Goal: Information Seeking & Learning: Check status

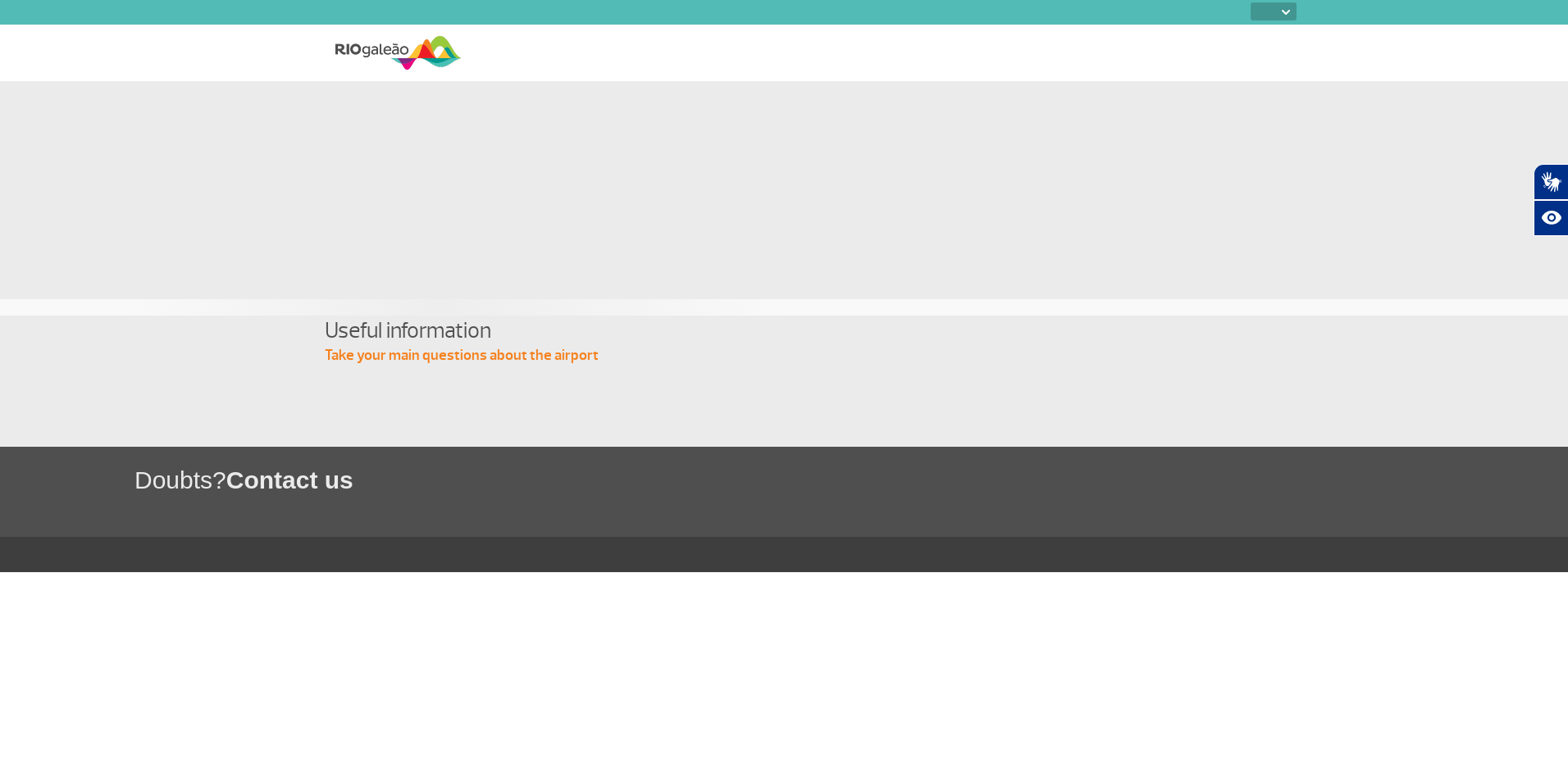
select select
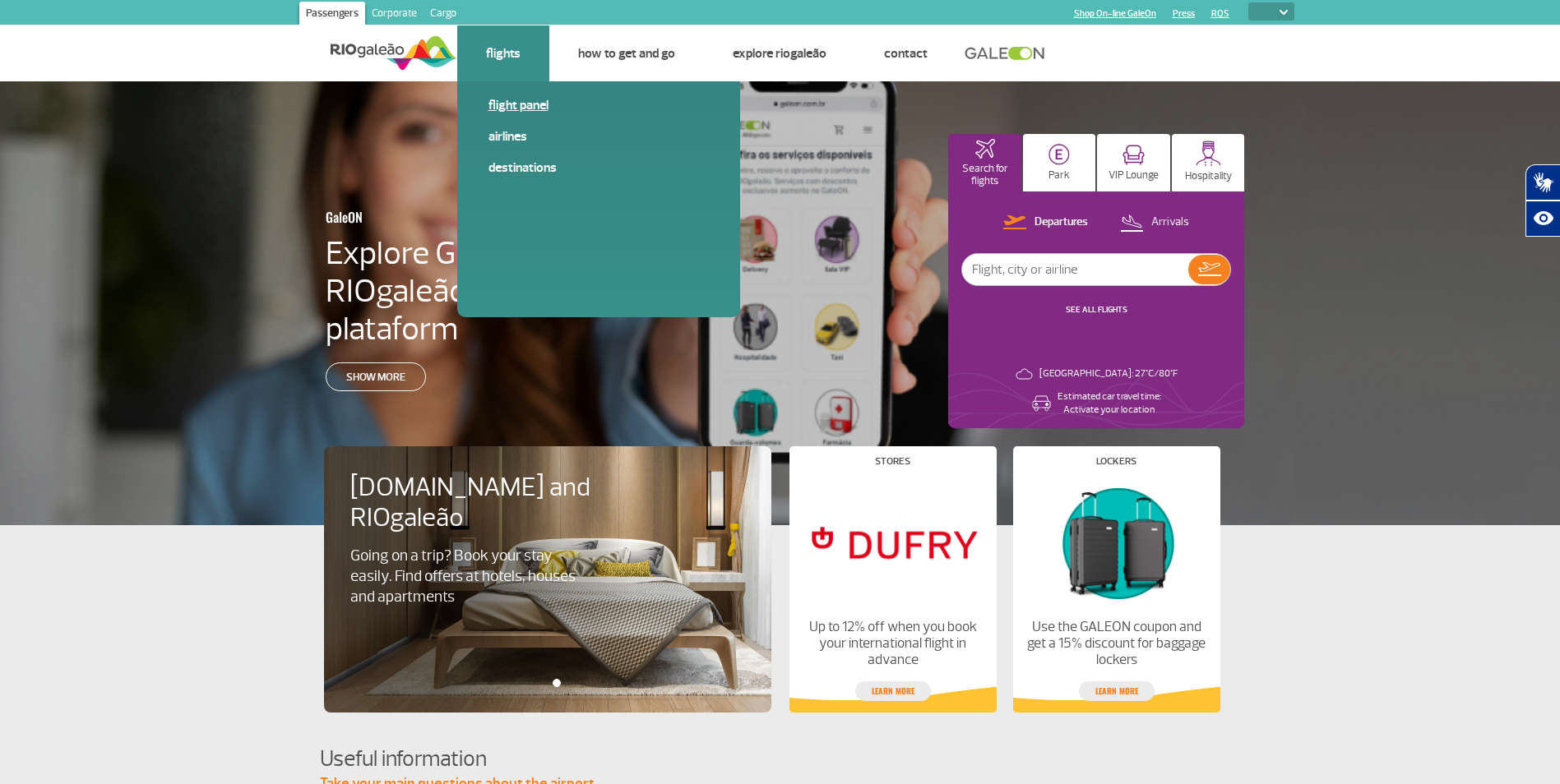
click at [529, 113] on link "Flight panel" at bounding box center [598, 105] width 221 height 18
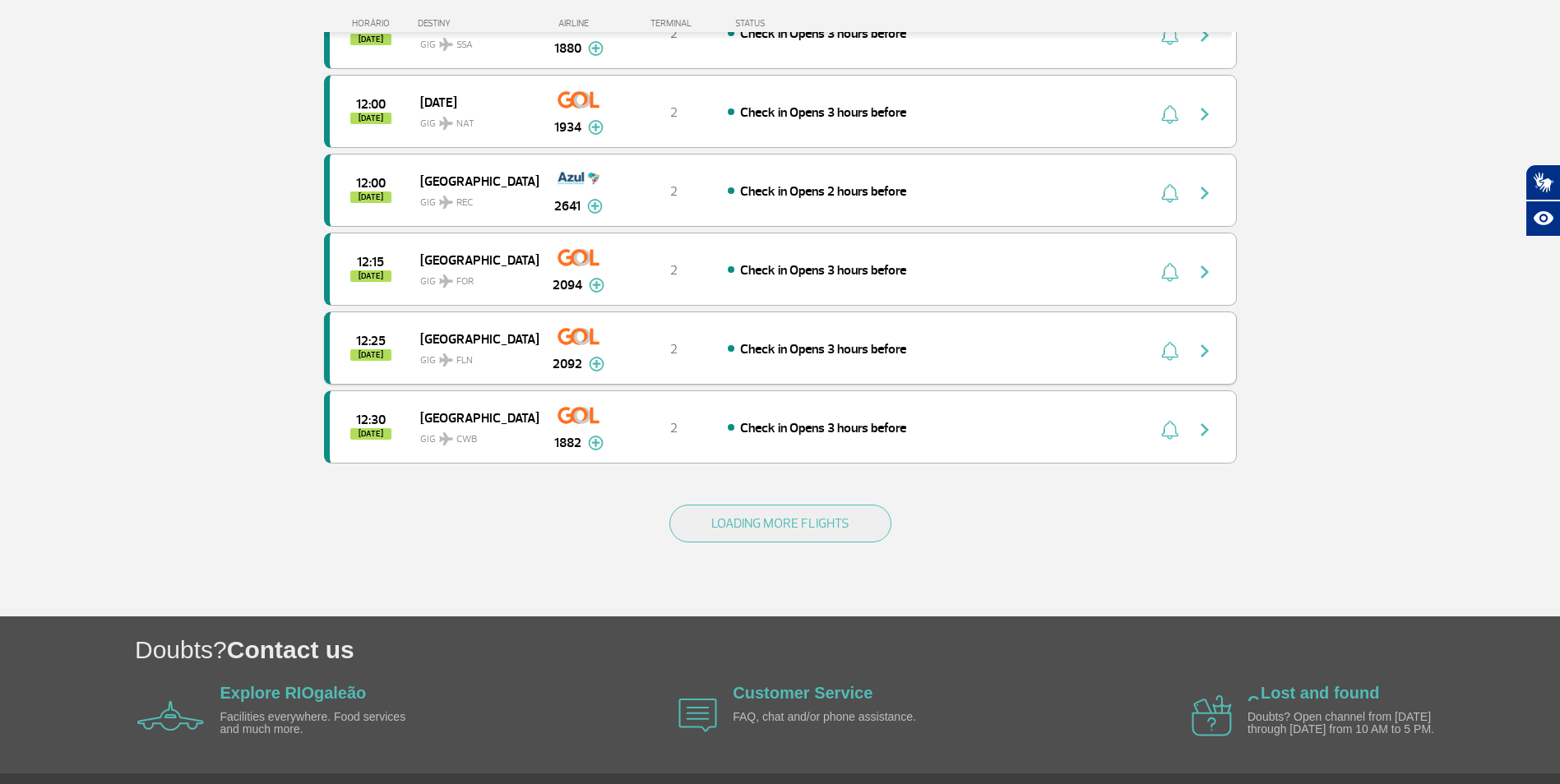
scroll to position [1398, 0]
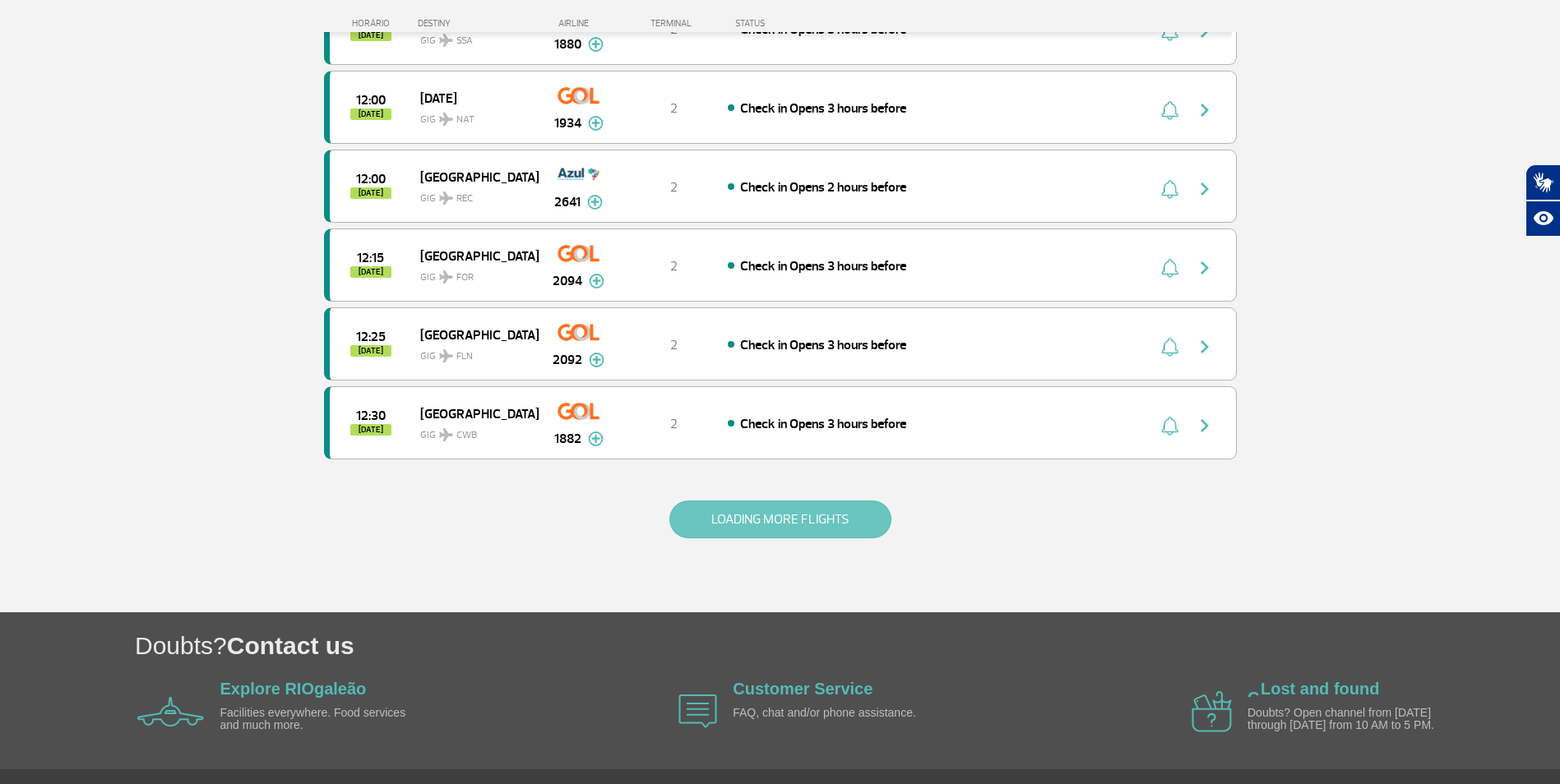
click at [782, 516] on button "LOADING MORE FLIGHTS" at bounding box center [781, 520] width 222 height 38
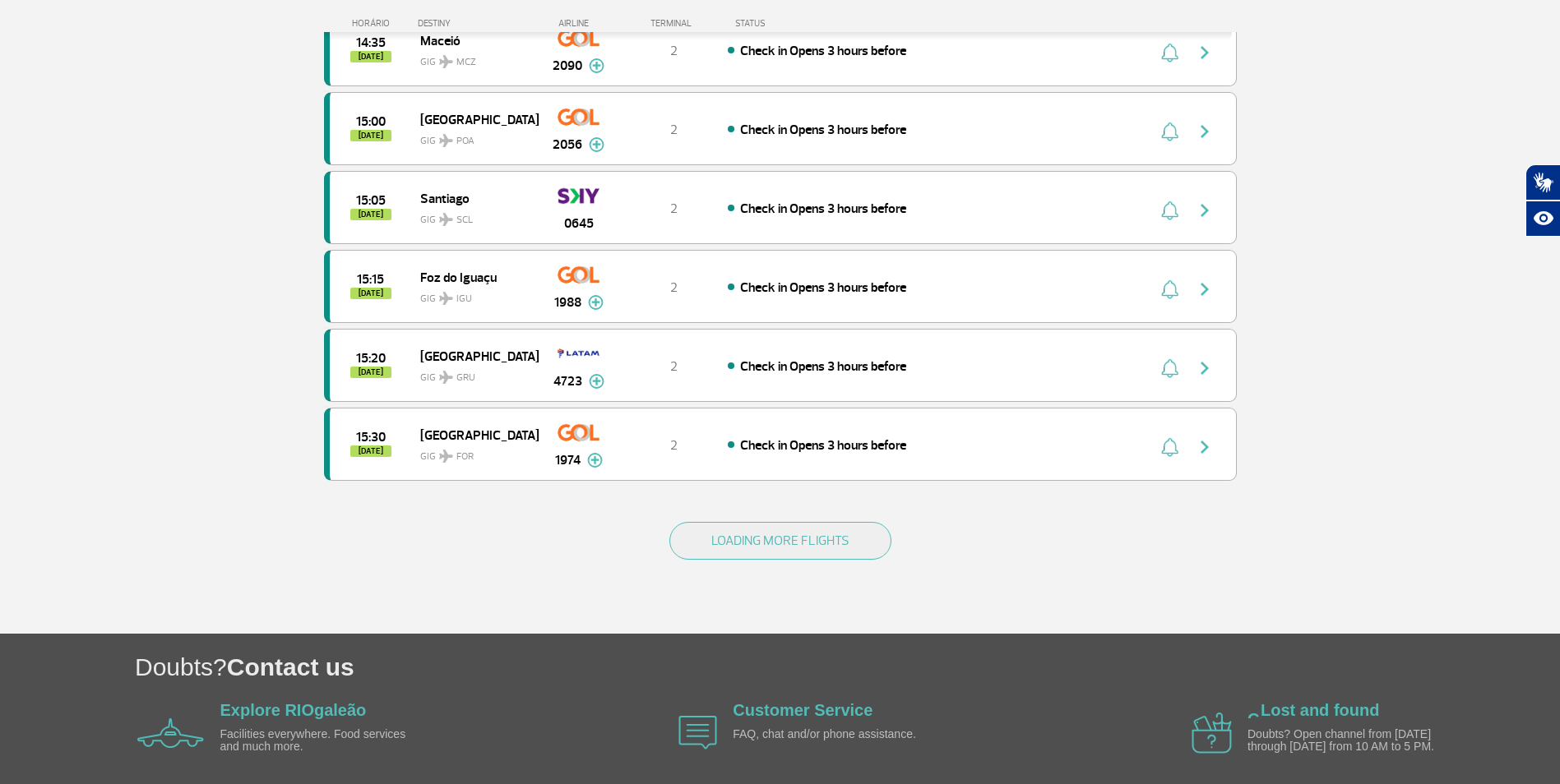
scroll to position [3009, 0]
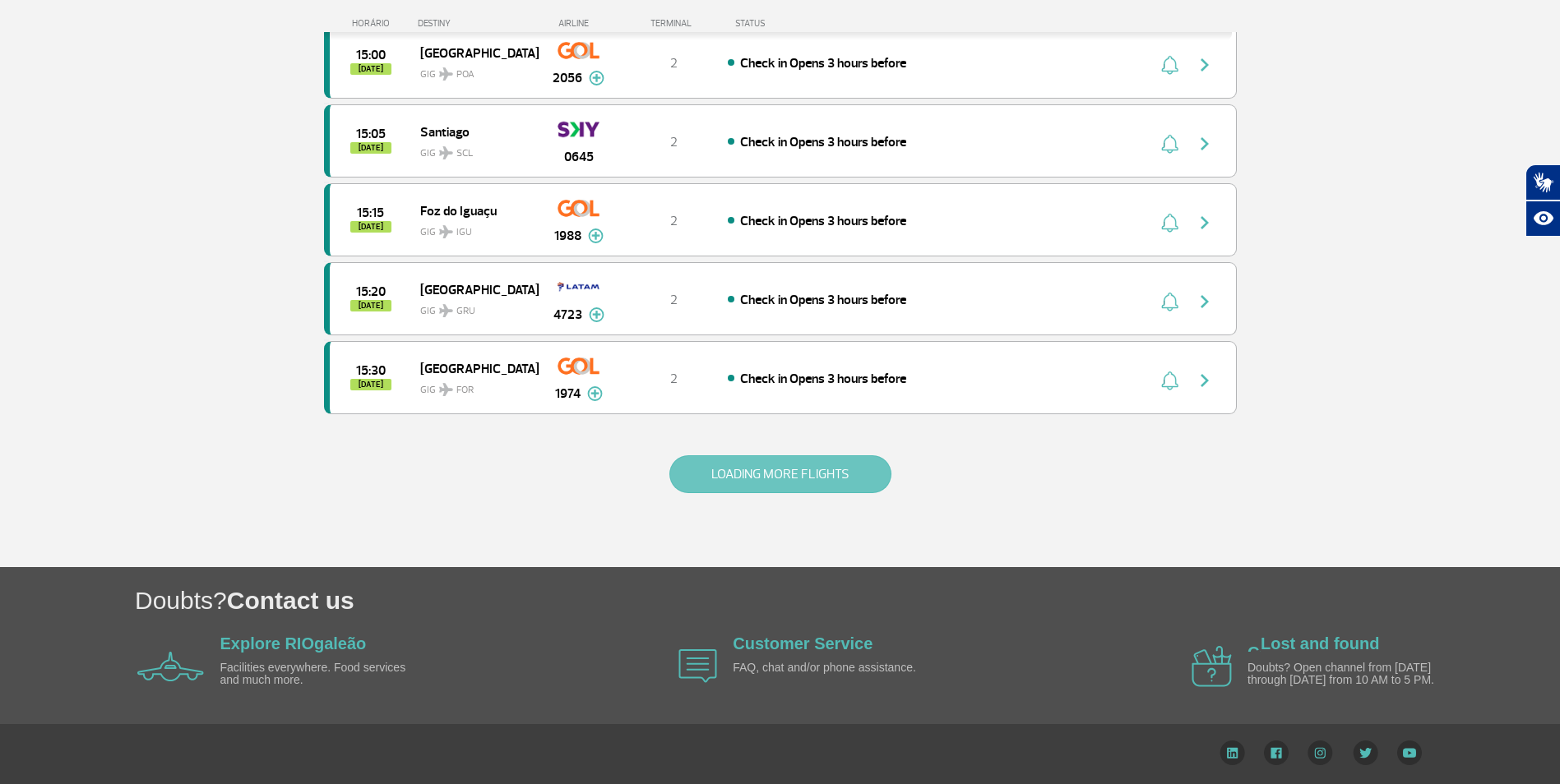
click at [763, 476] on button "LOADING MORE FLIGHTS" at bounding box center [781, 475] width 222 height 38
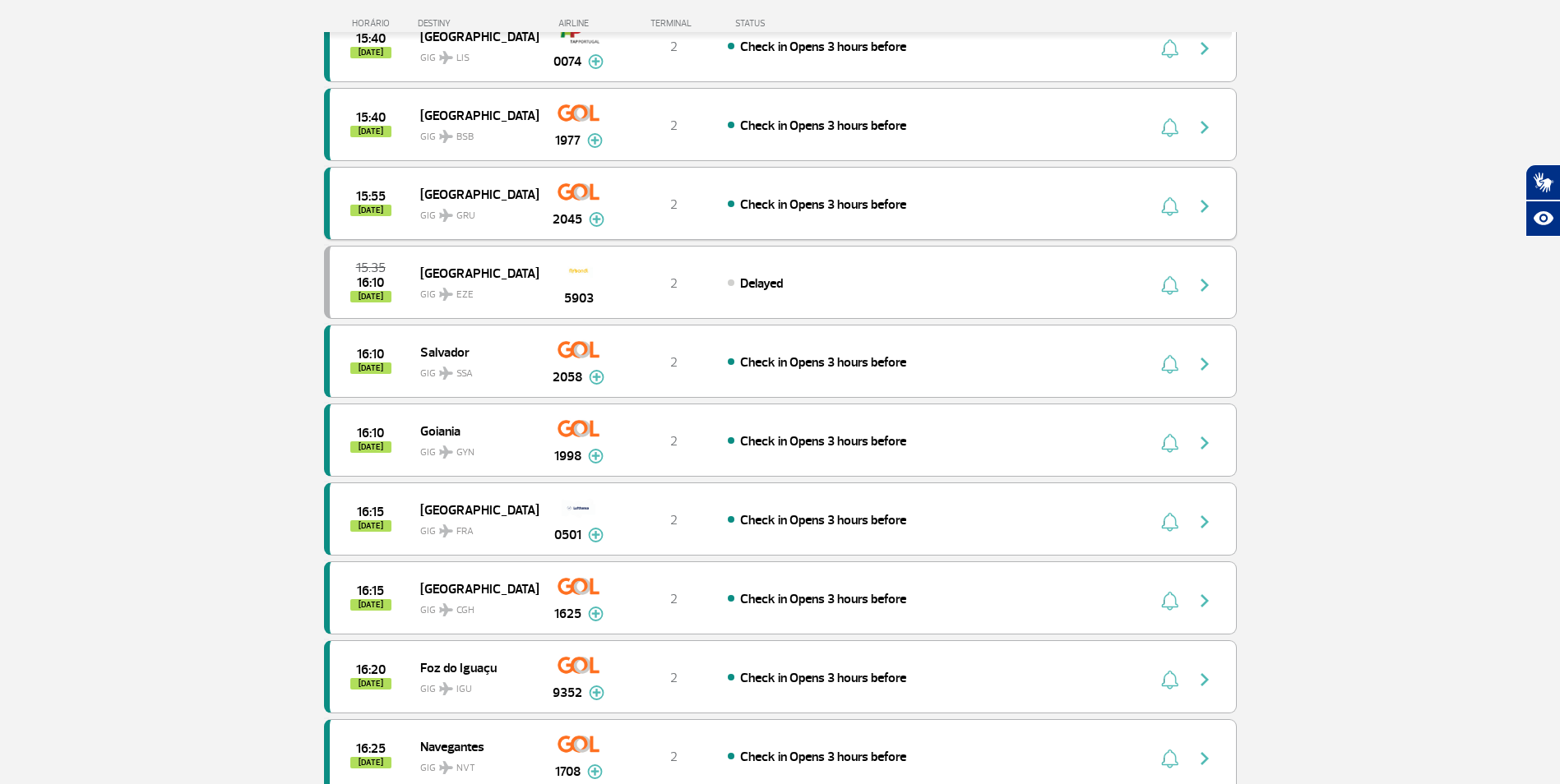
scroll to position [3503, 0]
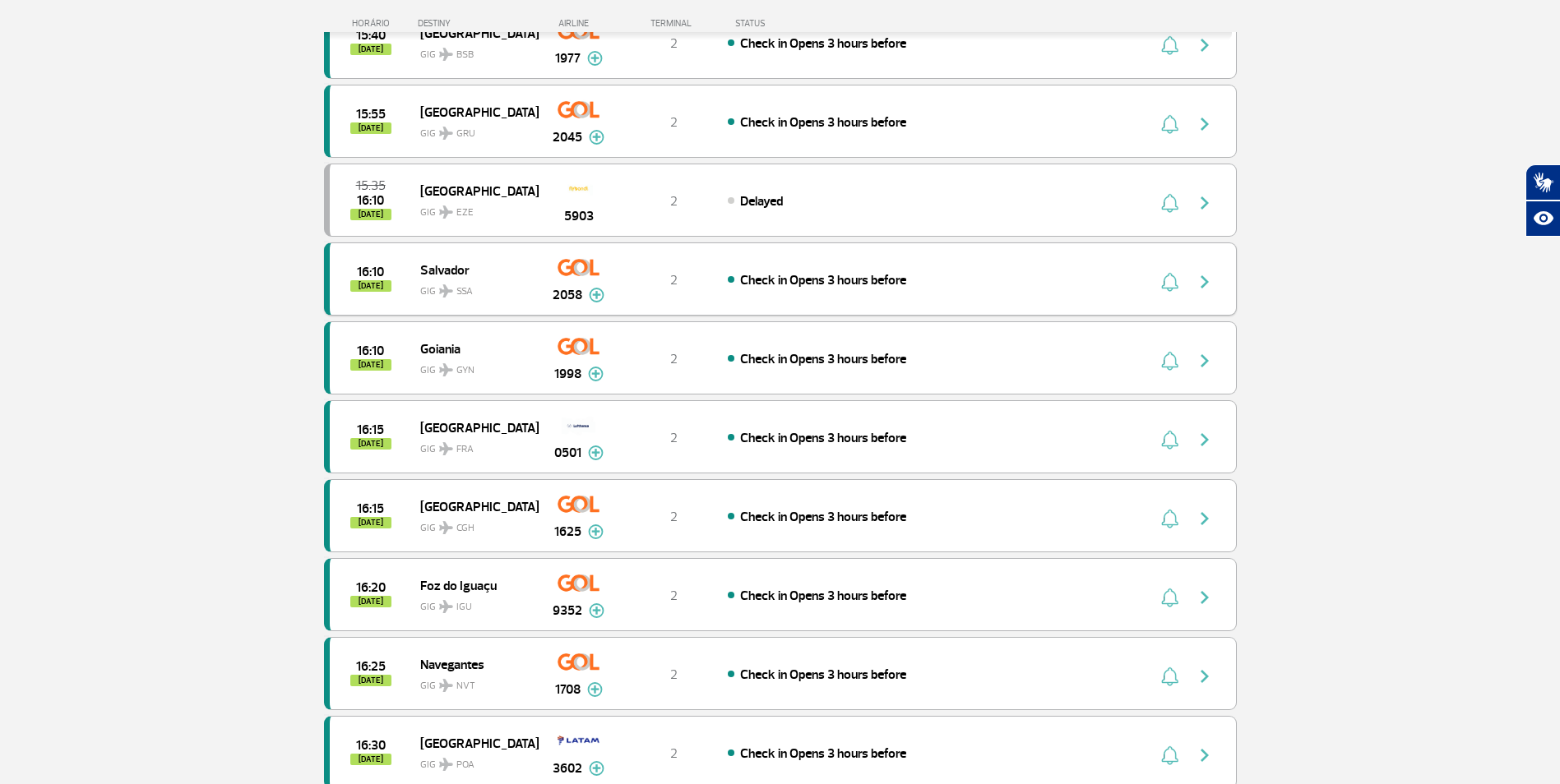
click at [1214, 283] on img "button" at bounding box center [1205, 281] width 20 height 20
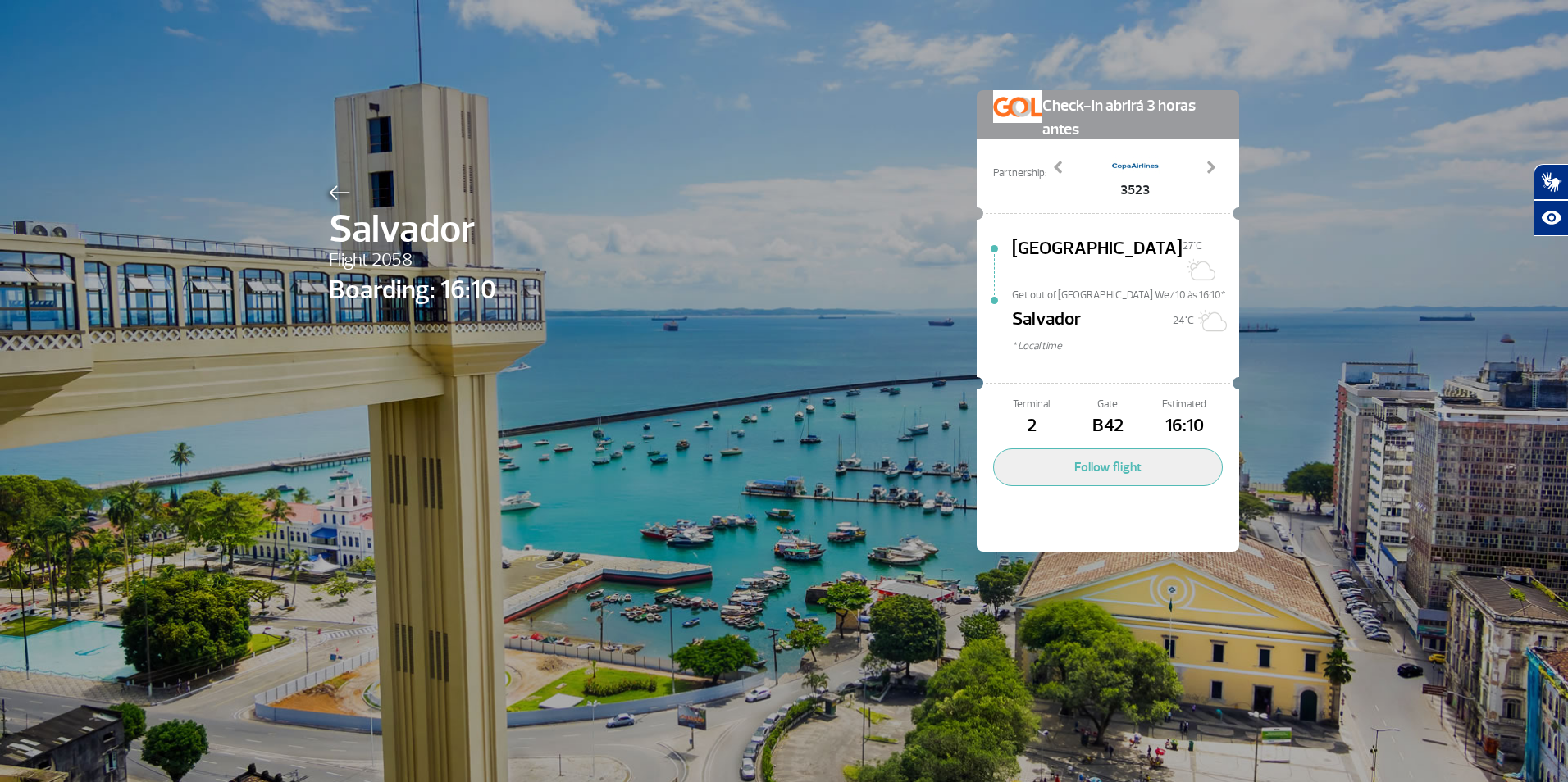
click at [332, 194] on img at bounding box center [340, 192] width 22 height 15
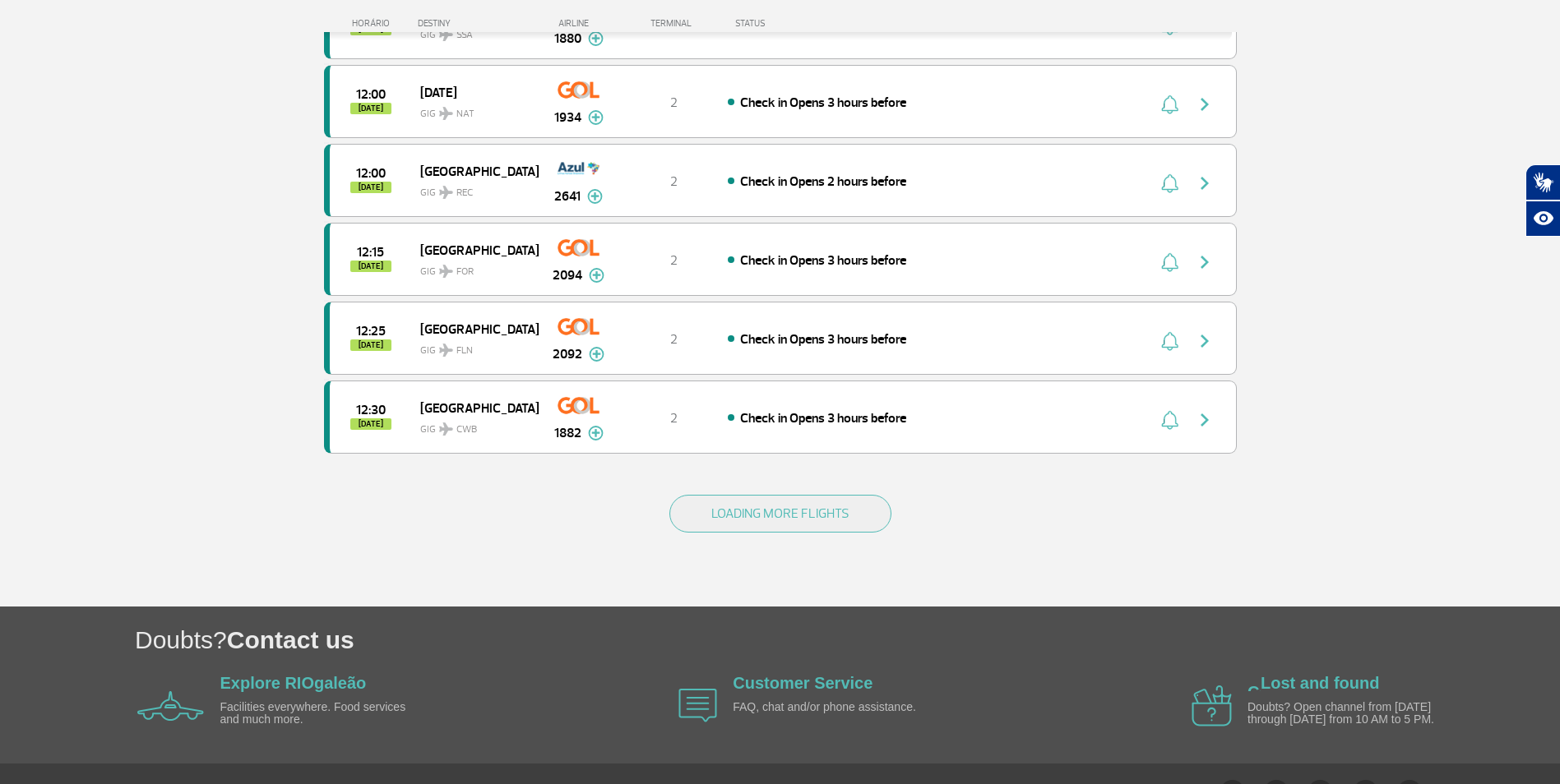
scroll to position [1443, 0]
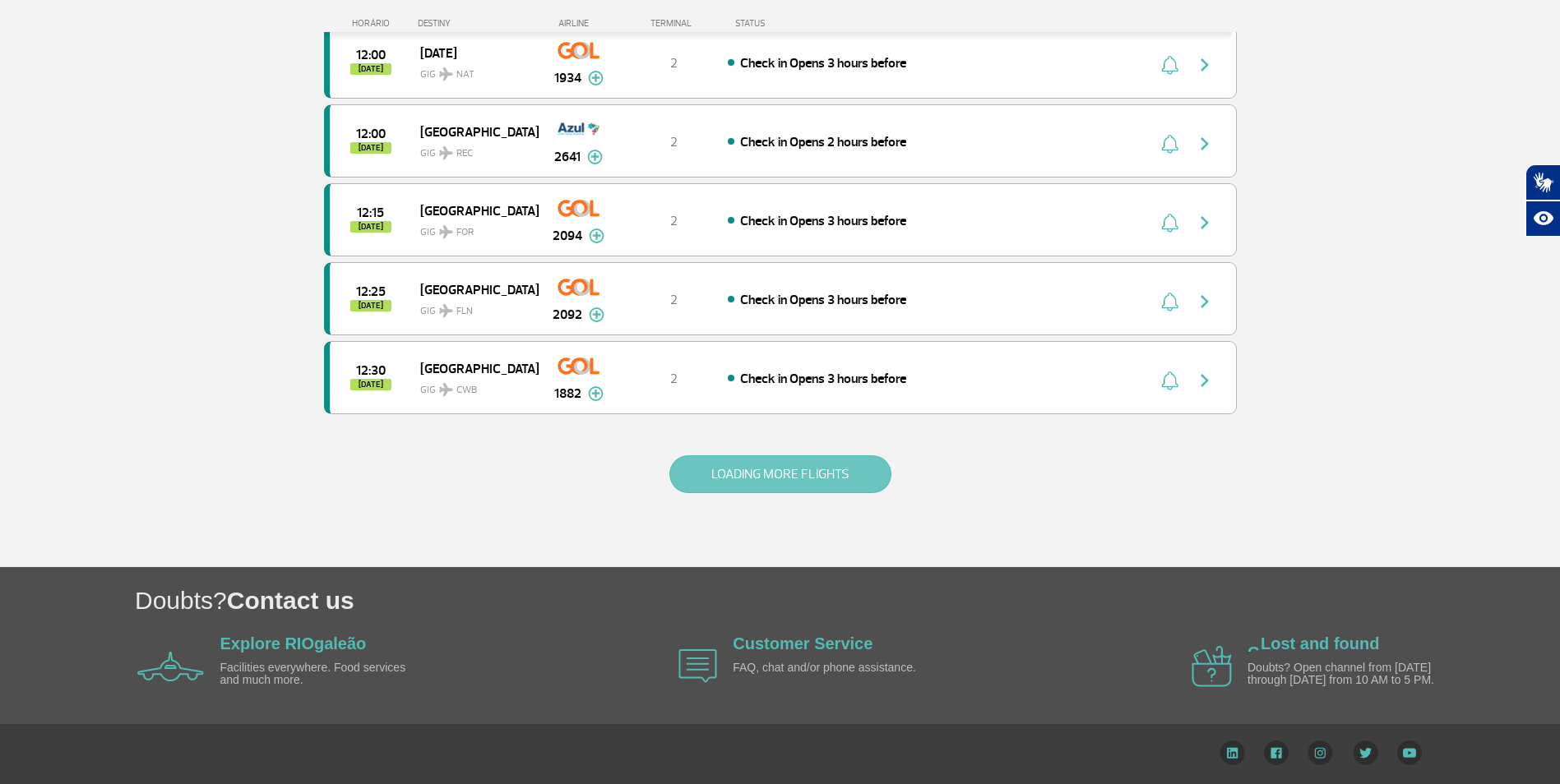
click at [753, 475] on button "LOADING MORE FLIGHTS" at bounding box center [781, 475] width 222 height 38
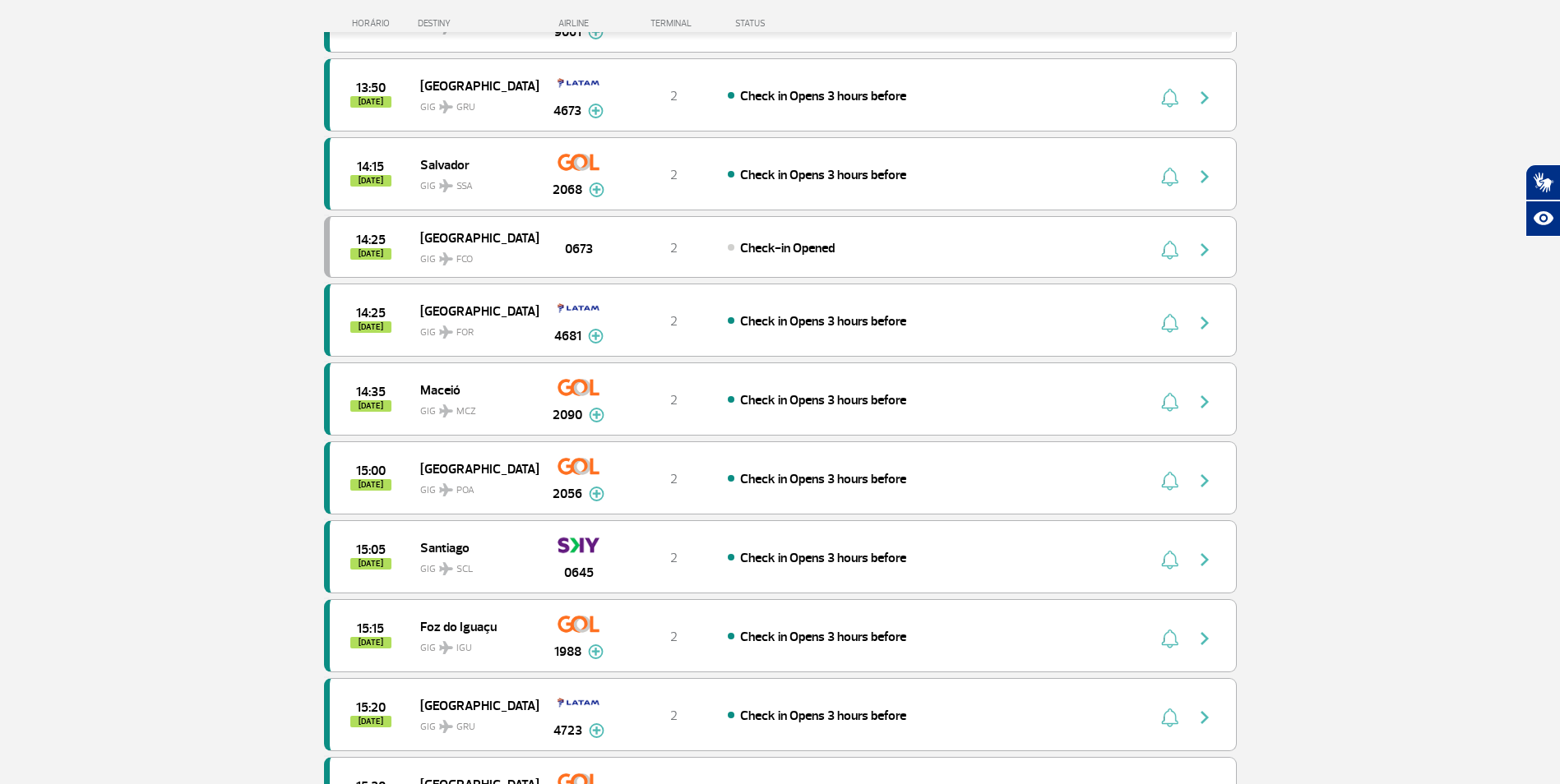
scroll to position [2922, 0]
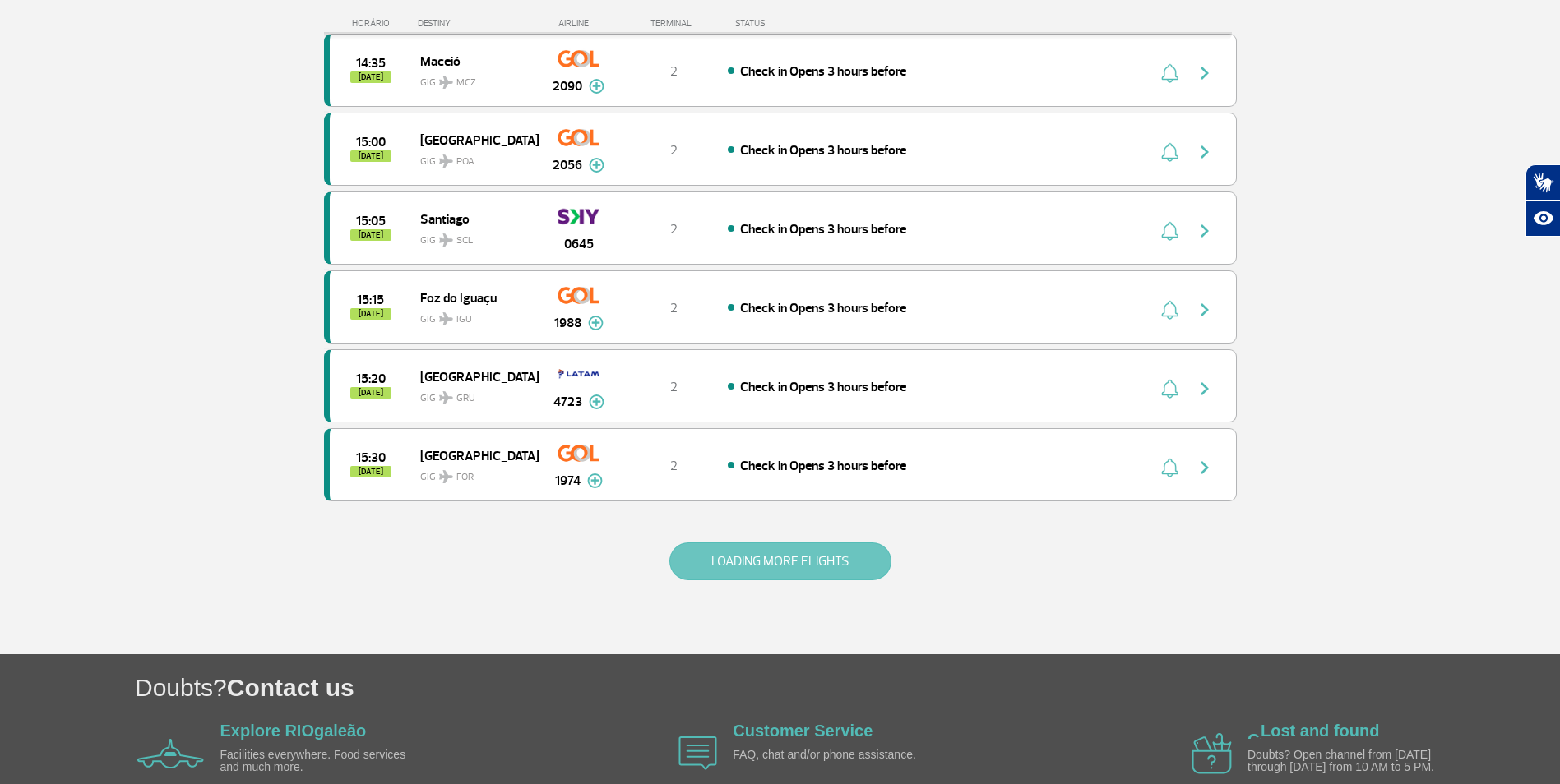
click at [783, 550] on button "LOADING MORE FLIGHTS" at bounding box center [781, 562] width 222 height 38
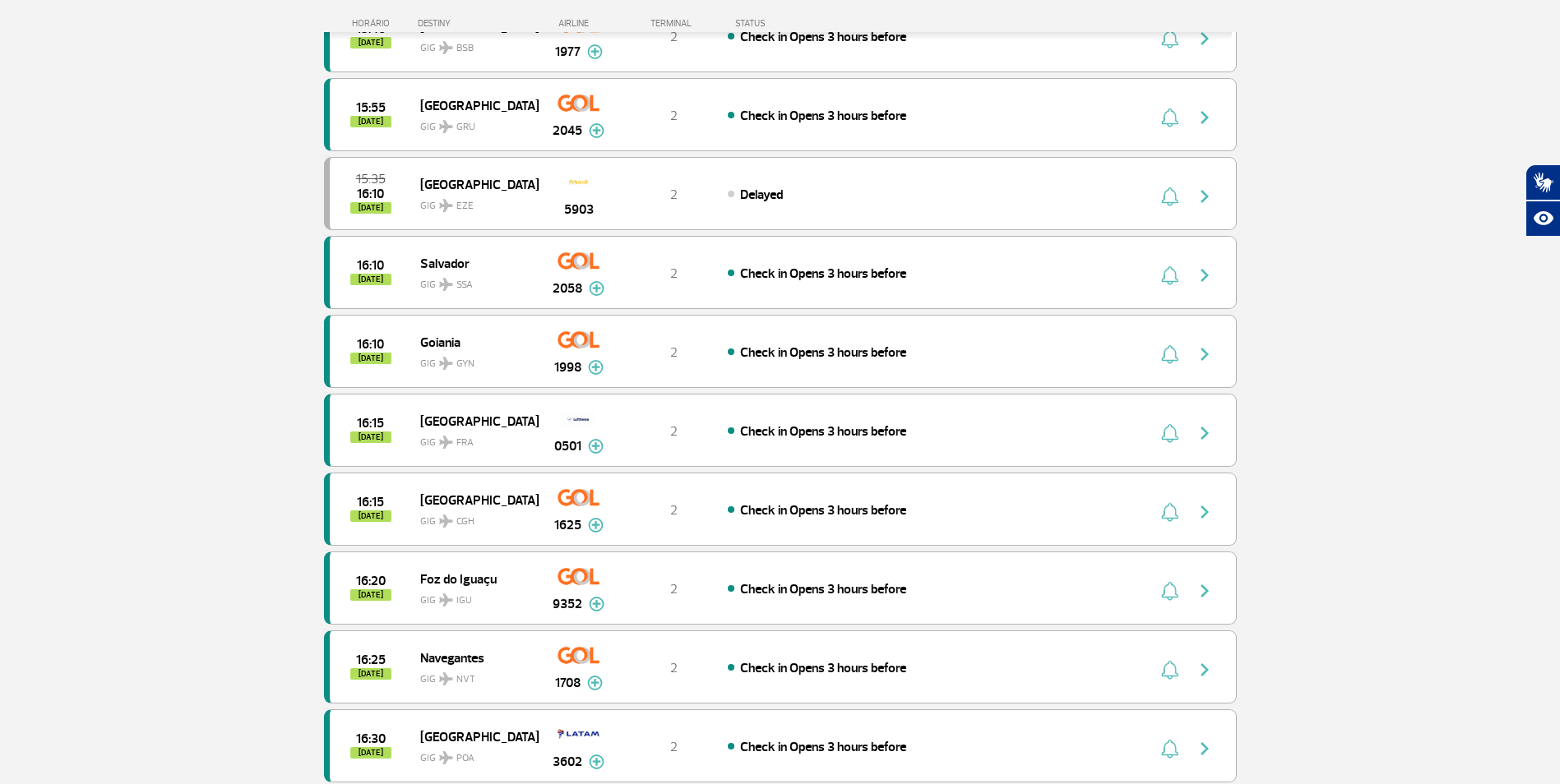
scroll to position [3416, 0]
